Goal: Use online tool/utility: Utilize a website feature to perform a specific function

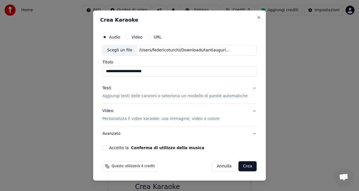
scroll to position [27, 0]
click at [132, 96] on p "Aggiungi testi delle canzoni o seleziona un modello di parole automatiche" at bounding box center [174, 96] width 145 height 6
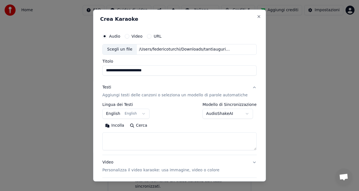
click at [124, 113] on button "English English" at bounding box center [125, 114] width 47 height 10
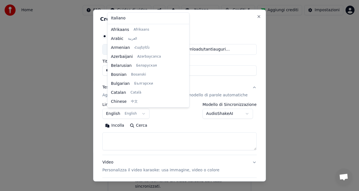
scroll to position [45, 0]
select select "**"
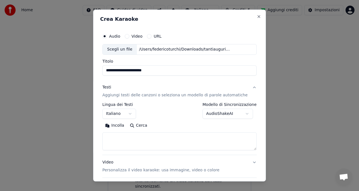
click at [123, 139] on textarea at bounding box center [179, 141] width 154 height 18
paste textarea "**********"
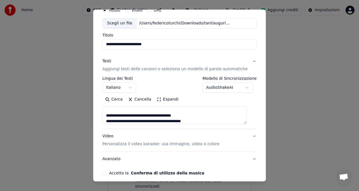
scroll to position [50, 0]
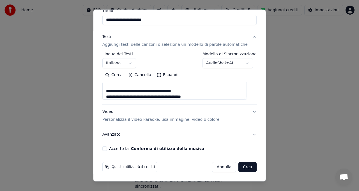
type textarea "**********"
click at [166, 119] on p "Personalizza il video karaoke: usa immagine, video o colore" at bounding box center [160, 120] width 117 height 6
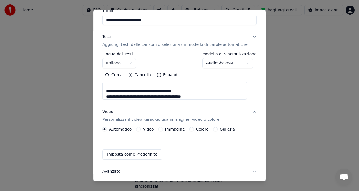
scroll to position [35, 0]
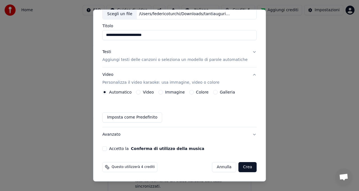
click at [163, 92] on button "Immagine" at bounding box center [160, 92] width 4 height 4
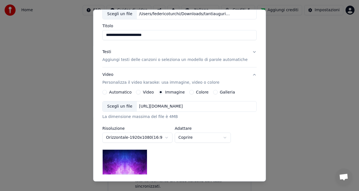
click at [123, 107] on div "Scegli un file" at bounding box center [120, 106] width 34 height 10
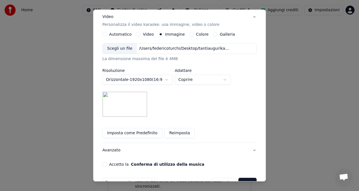
scroll to position [109, 0]
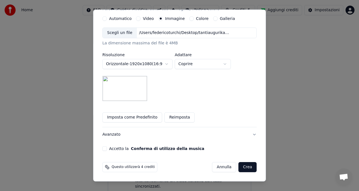
click at [107, 148] on button "Accetto la Conferma di utilizzo della musica" at bounding box center [104, 148] width 4 height 4
click at [242, 168] on button "Crea" at bounding box center [248, 167] width 18 height 10
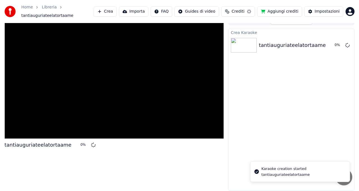
scroll to position [8, 0]
